Goal: Task Accomplishment & Management: Manage account settings

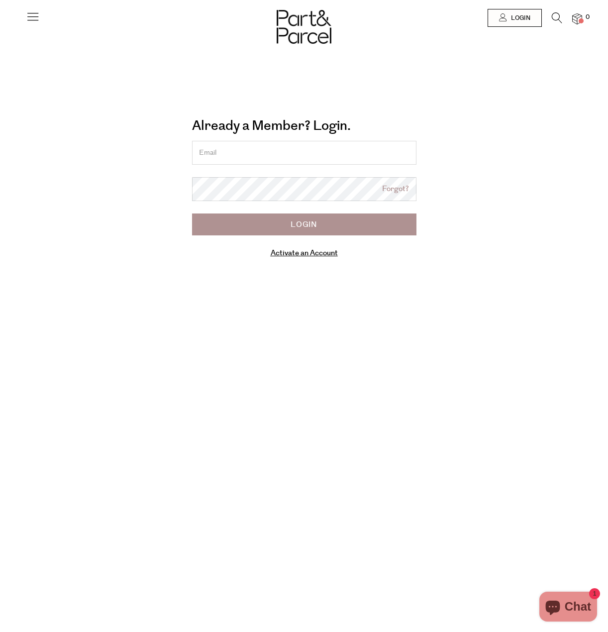
type input "[EMAIL_ADDRESS][DOMAIN_NAME]"
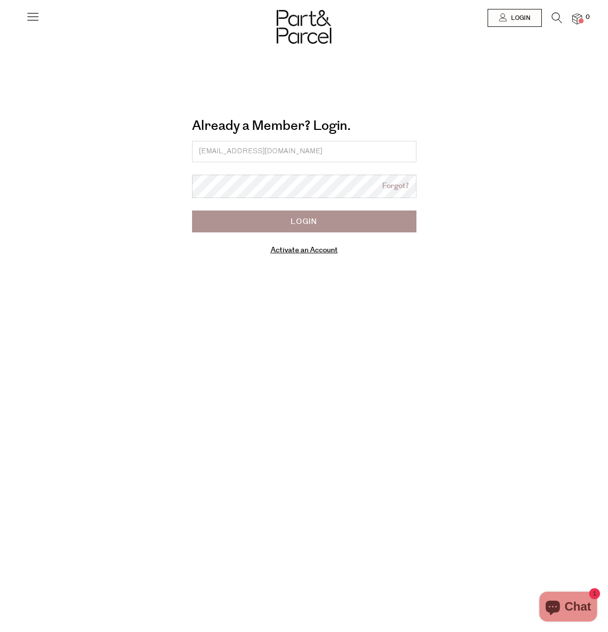
click at [306, 252] on div "Shop" at bounding box center [304, 316] width 608 height 632
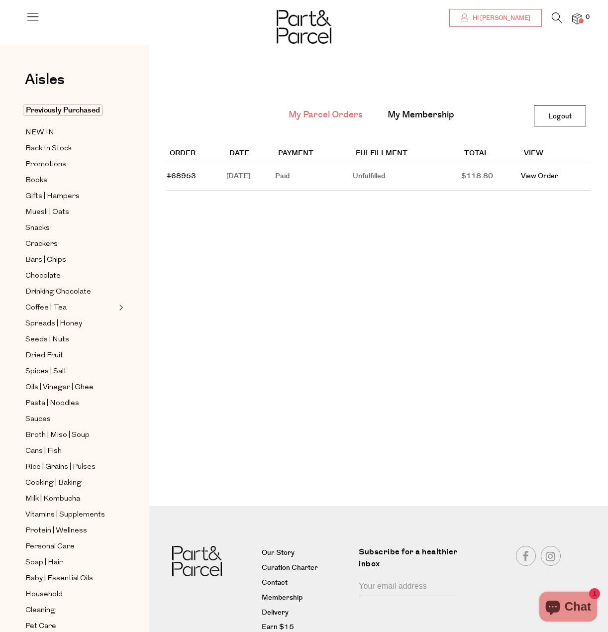
click at [537, 19] on link "Hi [PERSON_NAME]" at bounding box center [495, 18] width 93 height 18
click at [431, 111] on link "My Membership" at bounding box center [421, 114] width 67 height 13
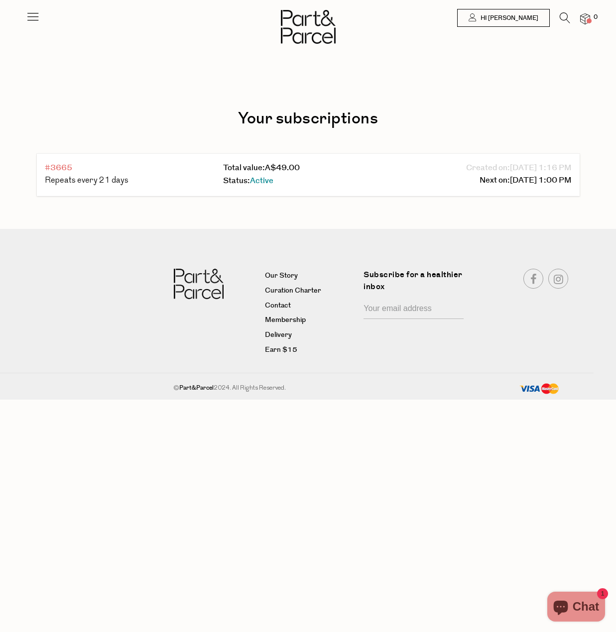
click at [66, 169] on link "#3665" at bounding box center [58, 167] width 27 height 11
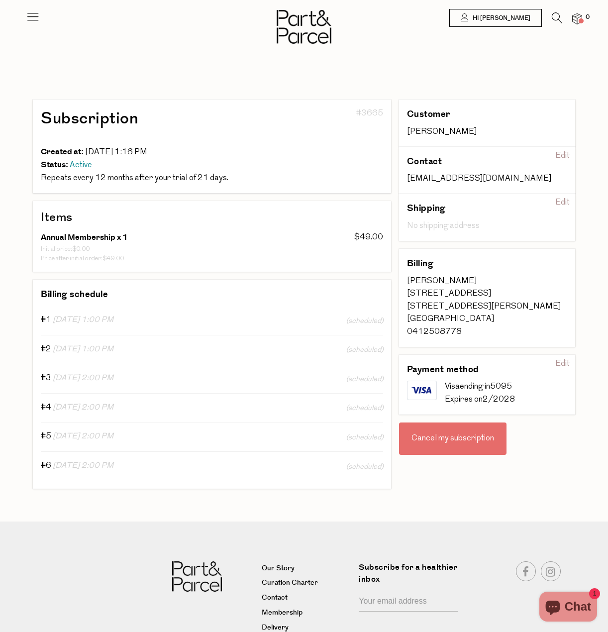
click at [438, 440] on div "Cancel my subscription" at bounding box center [452, 439] width 107 height 33
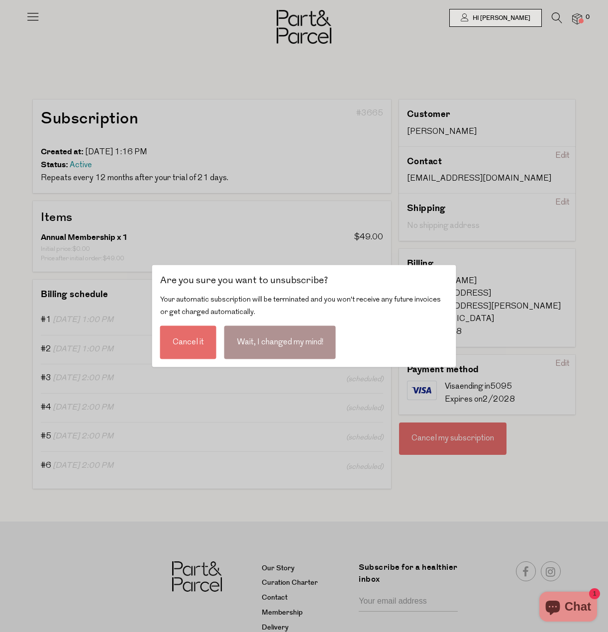
click at [173, 340] on div "Cancel it" at bounding box center [188, 341] width 56 height 33
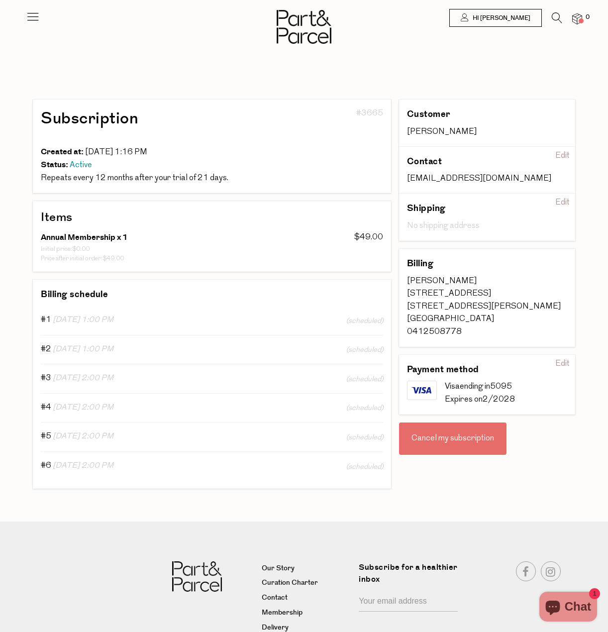
click at [443, 436] on div "Cancel my subscription" at bounding box center [452, 439] width 107 height 33
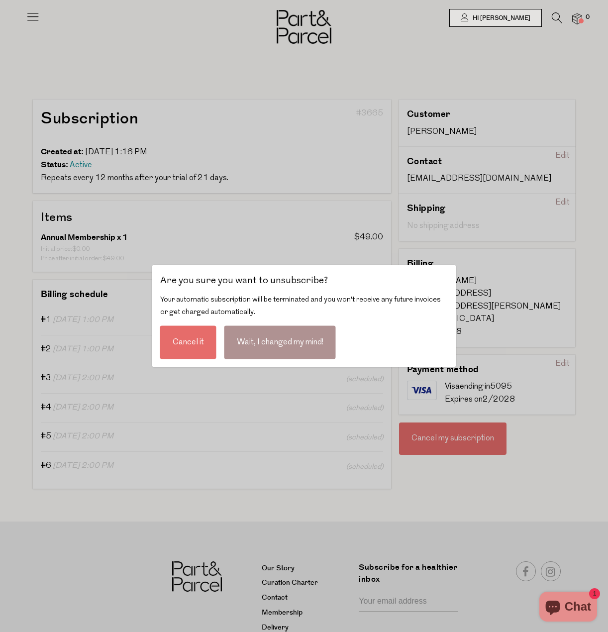
click at [201, 344] on div "Cancel it" at bounding box center [188, 341] width 56 height 33
